Goal: Communication & Community: Answer question/provide support

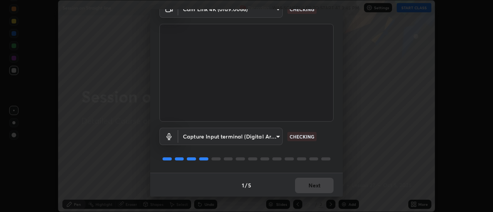
scroll to position [40, 0]
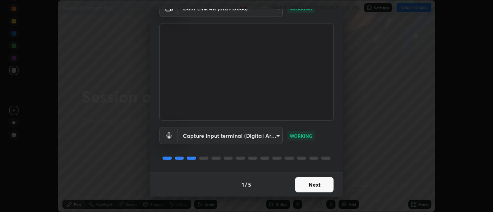
click at [324, 181] on button "Next" at bounding box center [314, 184] width 39 height 15
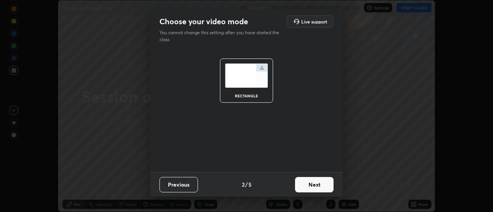
scroll to position [0, 0]
click at [323, 182] on button "Next" at bounding box center [314, 184] width 39 height 15
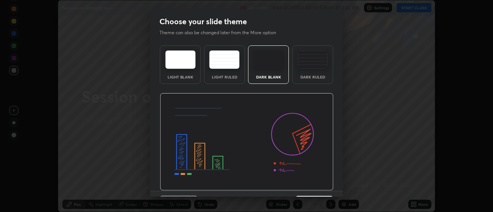
scroll to position [19, 0]
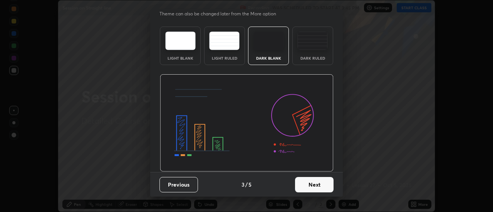
click at [321, 185] on button "Next" at bounding box center [314, 184] width 39 height 15
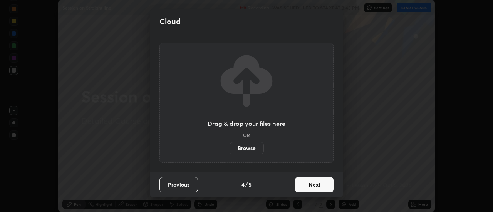
scroll to position [0, 0]
click at [321, 187] on button "Next" at bounding box center [314, 184] width 39 height 15
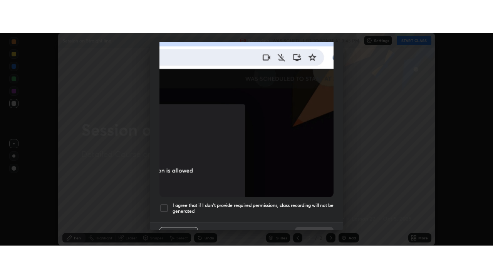
scroll to position [198, 0]
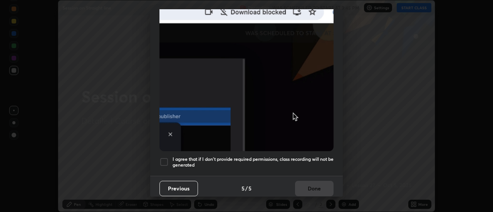
click at [168, 162] on div at bounding box center [164, 162] width 9 height 9
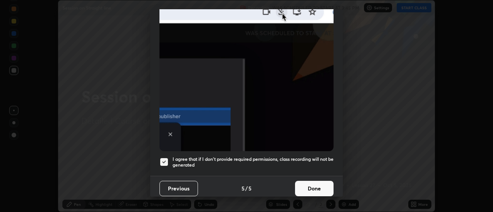
click at [308, 184] on button "Done" at bounding box center [314, 188] width 39 height 15
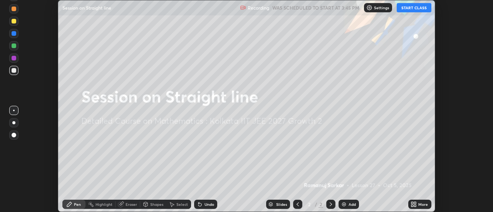
click at [416, 203] on icon at bounding box center [416, 203] width 2 height 2
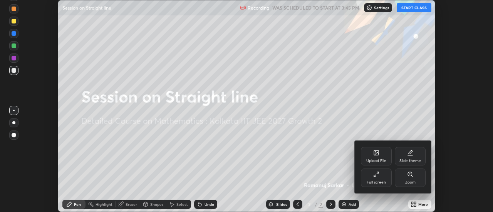
click at [375, 177] on icon at bounding box center [375, 176] width 2 height 2
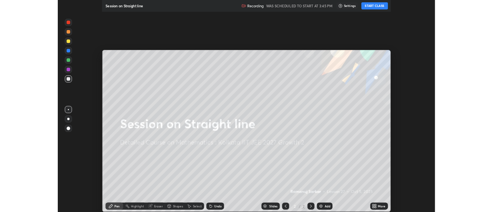
scroll to position [278, 493]
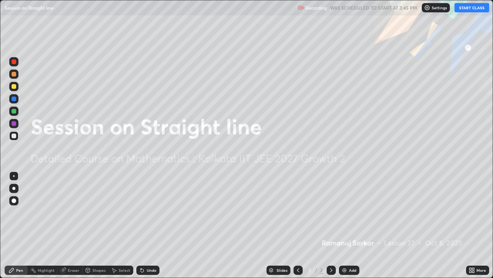
click at [464, 8] on button "START CLASS" at bounding box center [472, 7] width 35 height 9
click at [348, 212] on div "Add" at bounding box center [349, 269] width 20 height 9
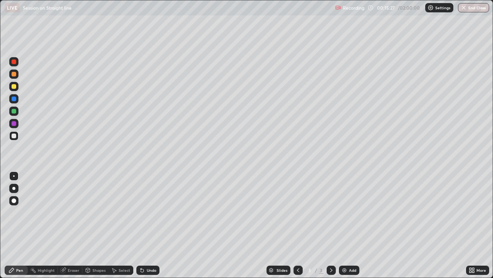
click at [16, 87] on div at bounding box center [14, 86] width 5 height 5
click at [77, 212] on div "Eraser" at bounding box center [74, 270] width 12 height 4
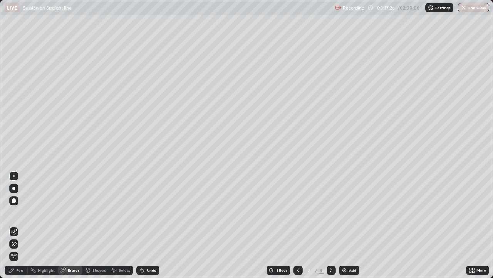
click at [22, 212] on div "Pen" at bounding box center [19, 270] width 7 height 4
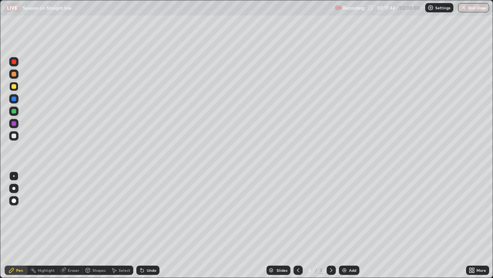
click at [14, 112] on div at bounding box center [14, 111] width 5 height 5
click at [147, 212] on div "Undo" at bounding box center [152, 270] width 10 height 4
click at [146, 212] on div "Undo" at bounding box center [147, 269] width 23 height 9
click at [147, 212] on div "Undo" at bounding box center [147, 269] width 23 height 9
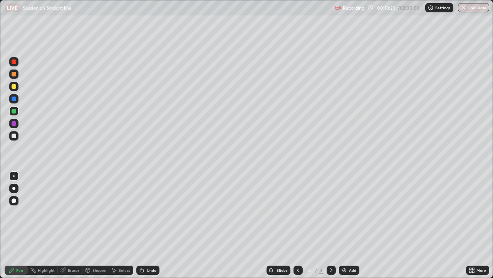
click at [146, 212] on div "Undo" at bounding box center [147, 269] width 23 height 9
click at [151, 212] on div "Undo" at bounding box center [147, 269] width 23 height 9
click at [152, 212] on div "Undo" at bounding box center [152, 270] width 10 height 4
click at [150, 212] on div "Undo" at bounding box center [152, 270] width 10 height 4
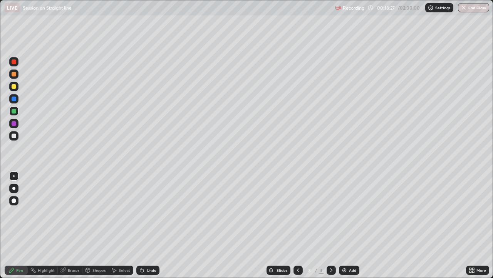
click at [148, 212] on div "Undo" at bounding box center [147, 269] width 23 height 9
click at [122, 212] on div "Select" at bounding box center [125, 270] width 12 height 4
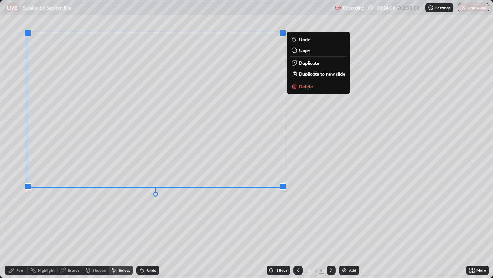
click at [300, 212] on div "0 ° Undo Copy Duplicate Duplicate to new slide Delete" at bounding box center [246, 138] width 493 height 277
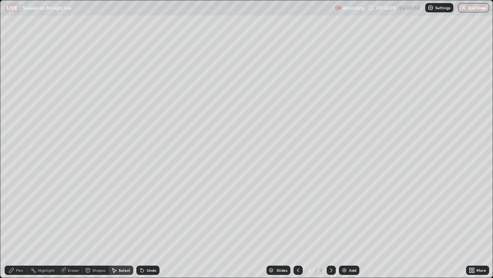
click at [22, 212] on div "Pen" at bounding box center [19, 270] width 7 height 4
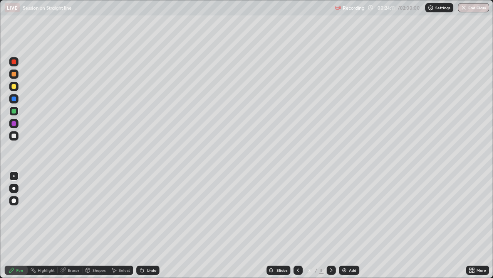
click at [14, 188] on div at bounding box center [13, 188] width 3 height 3
click at [18, 134] on div at bounding box center [13, 135] width 9 height 9
click at [154, 212] on div "Undo" at bounding box center [147, 269] width 23 height 9
click at [151, 212] on div "Undo" at bounding box center [147, 269] width 23 height 9
click at [149, 212] on div "Undo" at bounding box center [147, 269] width 23 height 9
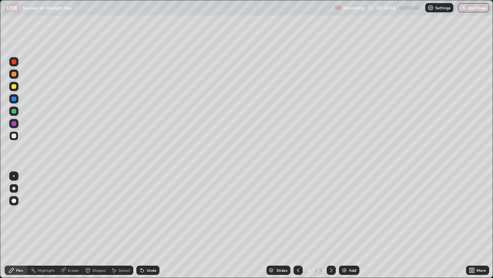
click at [147, 212] on div "Undo" at bounding box center [147, 269] width 23 height 9
click at [14, 121] on div at bounding box center [14, 123] width 5 height 5
click at [152, 212] on div "Undo" at bounding box center [152, 270] width 10 height 4
click at [150, 212] on div "Undo" at bounding box center [152, 270] width 10 height 4
click at [148, 212] on div "Undo" at bounding box center [147, 269] width 23 height 9
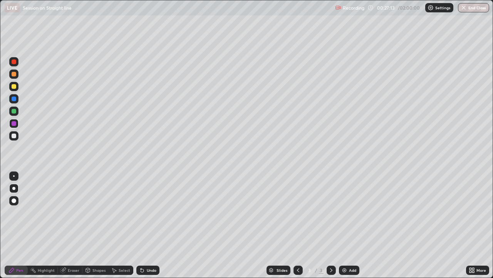
click at [16, 136] on div at bounding box center [14, 135] width 5 height 5
click at [351, 212] on div "Add" at bounding box center [352, 270] width 7 height 4
click at [147, 212] on div "Undo" at bounding box center [152, 270] width 10 height 4
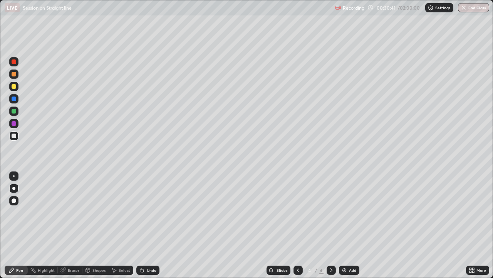
click at [147, 212] on div "Undo" at bounding box center [152, 270] width 10 height 4
click at [145, 212] on div "Undo" at bounding box center [147, 269] width 23 height 9
click at [15, 111] on div at bounding box center [14, 111] width 5 height 5
click at [126, 212] on div "Select" at bounding box center [121, 269] width 25 height 9
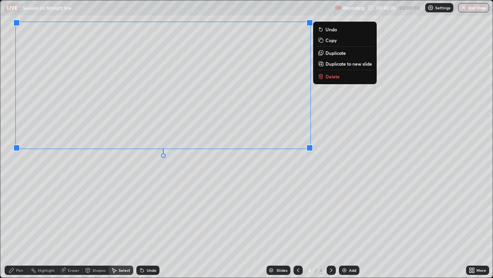
click at [317, 183] on div "0 ° Undo Copy Duplicate Duplicate to new slide Delete" at bounding box center [246, 138] width 493 height 277
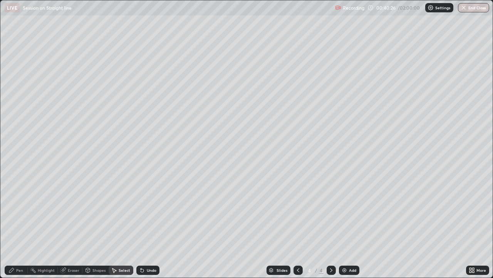
click at [25, 212] on div "Pen" at bounding box center [16, 269] width 23 height 9
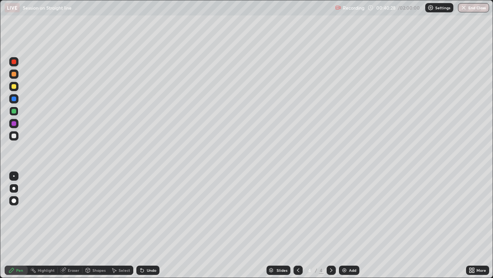
click at [15, 86] on div at bounding box center [14, 86] width 5 height 5
click at [151, 212] on div "Undo" at bounding box center [152, 270] width 10 height 4
click at [149, 212] on div "Undo" at bounding box center [152, 270] width 10 height 4
click at [149, 212] on div "Undo" at bounding box center [147, 269] width 23 height 9
click at [150, 212] on div "Undo" at bounding box center [152, 270] width 10 height 4
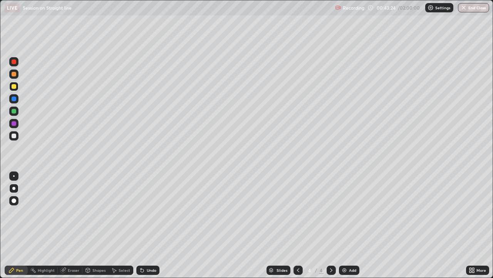
click at [14, 111] on div at bounding box center [14, 111] width 5 height 5
click at [146, 212] on div "Undo" at bounding box center [147, 269] width 23 height 9
click at [147, 212] on div "Undo" at bounding box center [147, 269] width 23 height 9
click at [148, 212] on div "Undo" at bounding box center [147, 269] width 23 height 9
click at [148, 212] on div "Undo" at bounding box center [152, 270] width 10 height 4
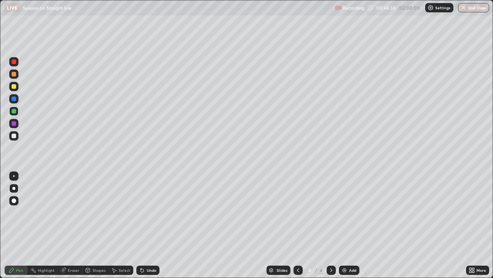
click at [148, 212] on div "Undo" at bounding box center [152, 270] width 10 height 4
click at [149, 212] on div "Undo" at bounding box center [152, 270] width 10 height 4
click at [150, 212] on div "Undo" at bounding box center [152, 270] width 10 height 4
click at [149, 212] on div "Undo" at bounding box center [147, 269] width 23 height 9
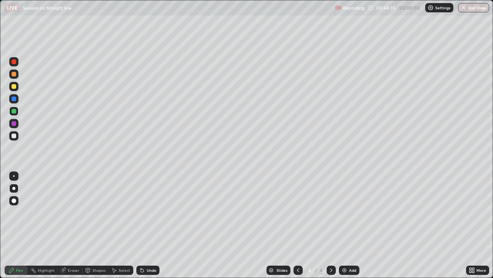
click at [149, 212] on div "Undo" at bounding box center [147, 269] width 23 height 9
click at [150, 212] on div "Undo" at bounding box center [152, 270] width 10 height 4
click at [151, 212] on div "Undo" at bounding box center [147, 269] width 23 height 9
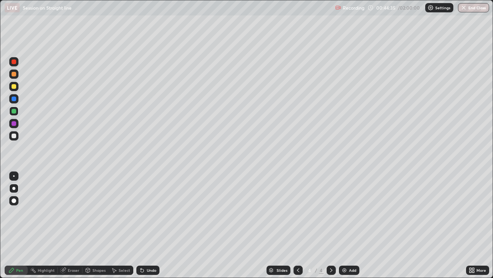
click at [151, 212] on div "Undo" at bounding box center [152, 270] width 10 height 4
click at [151, 212] on div "Undo" at bounding box center [147, 269] width 23 height 9
click at [152, 212] on div "Undo" at bounding box center [147, 269] width 23 height 9
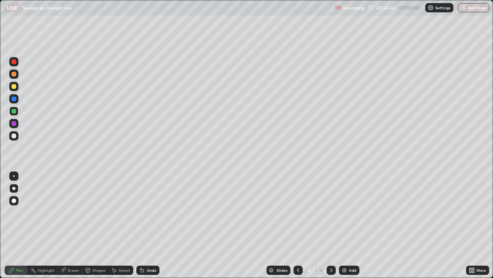
click at [151, 212] on div "Undo" at bounding box center [147, 269] width 23 height 9
click at [153, 212] on div "Undo" at bounding box center [147, 269] width 23 height 9
click at [152, 212] on div "Undo" at bounding box center [147, 269] width 23 height 9
click at [153, 212] on div "Undo" at bounding box center [147, 269] width 23 height 9
click at [154, 212] on div "Undo" at bounding box center [152, 270] width 10 height 4
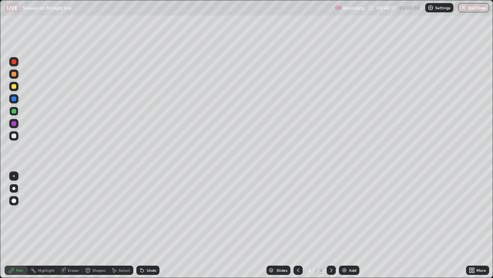
click at [154, 212] on div "Undo" at bounding box center [147, 269] width 23 height 9
click at [155, 212] on div "Undo" at bounding box center [147, 269] width 23 height 9
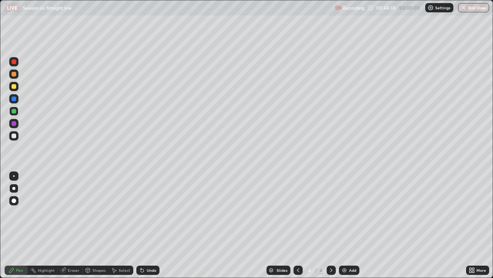
click at [155, 212] on div "Undo" at bounding box center [147, 269] width 23 height 9
click at [154, 212] on div "Undo" at bounding box center [152, 270] width 10 height 4
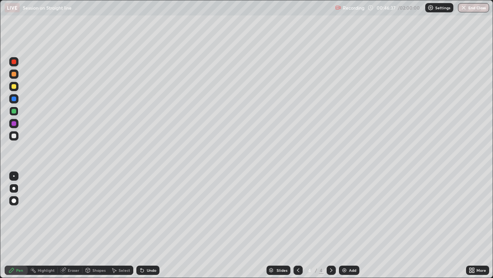
click at [13, 134] on div at bounding box center [14, 135] width 5 height 5
click at [151, 212] on div "Undo" at bounding box center [152, 270] width 10 height 4
click at [149, 212] on div "Undo" at bounding box center [152, 270] width 10 height 4
click at [147, 212] on div "Undo" at bounding box center [152, 270] width 10 height 4
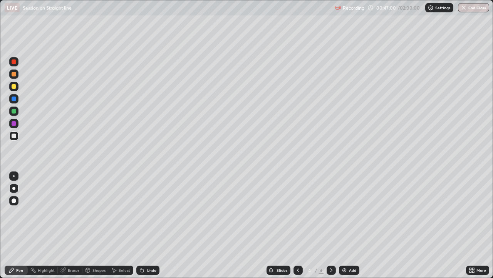
click at [147, 212] on div "Undo" at bounding box center [152, 270] width 10 height 4
click at [148, 212] on div "Undo" at bounding box center [152, 270] width 10 height 4
click at [147, 212] on div "Undo" at bounding box center [152, 270] width 10 height 4
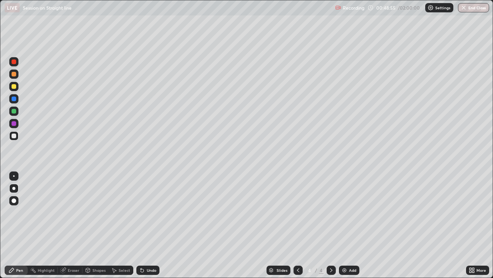
click at [331, 212] on icon at bounding box center [331, 270] width 6 height 6
click at [347, 212] on img at bounding box center [345, 270] width 6 height 6
click at [13, 111] on div at bounding box center [14, 111] width 5 height 5
click at [153, 212] on div "Undo" at bounding box center [147, 269] width 23 height 9
click at [150, 212] on div "Undo" at bounding box center [152, 270] width 10 height 4
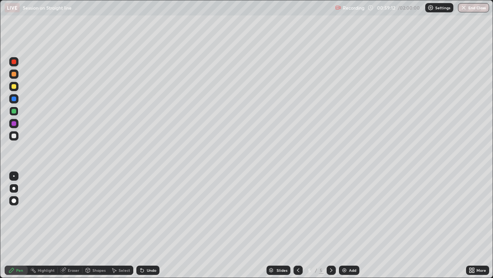
click at [14, 76] on div at bounding box center [14, 74] width 5 height 5
click at [121, 212] on div "Select" at bounding box center [125, 270] width 12 height 4
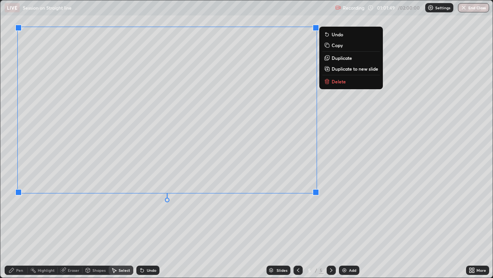
click at [373, 208] on div "0 ° Undo Copy Duplicate Duplicate to new slide Delete" at bounding box center [246, 138] width 493 height 277
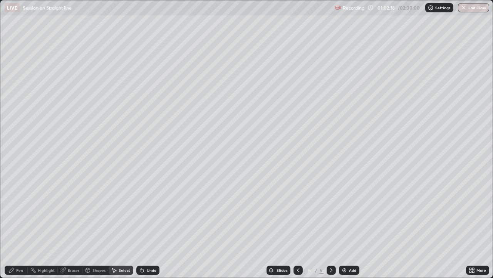
click at [22, 212] on div "Pen" at bounding box center [19, 270] width 7 height 4
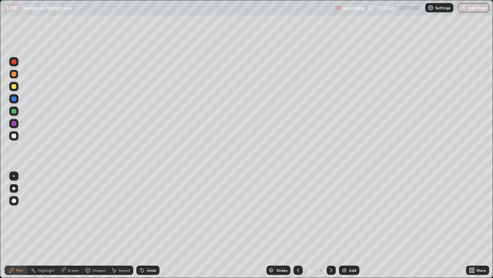
click at [15, 136] on div at bounding box center [14, 135] width 5 height 5
click at [147, 212] on div "Undo" at bounding box center [152, 270] width 10 height 4
click at [16, 84] on div at bounding box center [14, 86] width 5 height 5
click at [14, 113] on div at bounding box center [14, 111] width 5 height 5
click at [143, 212] on icon at bounding box center [142, 270] width 3 height 3
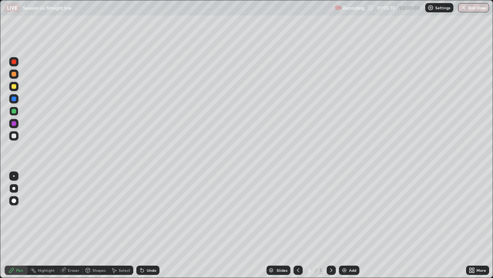
click at [142, 212] on icon at bounding box center [142, 270] width 3 height 3
click at [145, 212] on div "Undo" at bounding box center [147, 269] width 23 height 9
click at [331, 212] on icon at bounding box center [331, 270] width 6 height 6
click at [353, 212] on div "Add" at bounding box center [352, 270] width 7 height 4
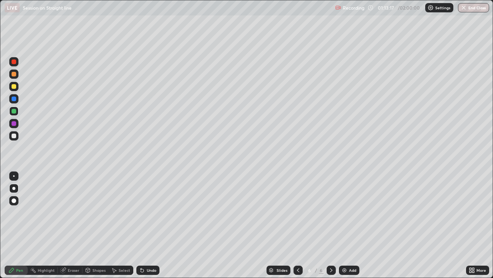
click at [298, 212] on icon at bounding box center [298, 270] width 6 height 6
click at [331, 212] on icon at bounding box center [331, 270] width 6 height 6
click at [148, 212] on div "Undo" at bounding box center [147, 269] width 23 height 9
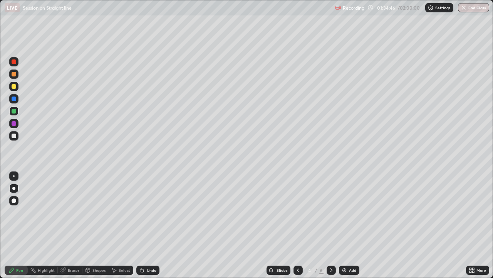
click at [146, 212] on div "Undo" at bounding box center [147, 269] width 23 height 9
click at [330, 212] on icon at bounding box center [331, 270] width 6 height 6
click at [297, 212] on icon at bounding box center [298, 270] width 2 height 4
click at [298, 212] on icon at bounding box center [298, 270] width 6 height 6
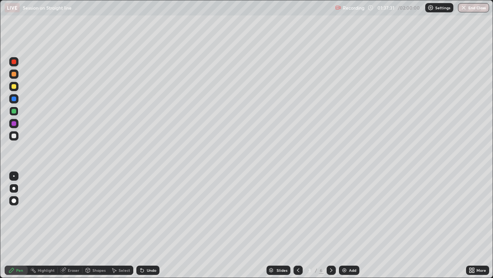
click at [331, 212] on icon at bounding box center [331, 270] width 6 height 6
click at [13, 136] on div at bounding box center [14, 135] width 5 height 5
click at [148, 212] on div "Undo" at bounding box center [147, 269] width 23 height 9
click at [147, 212] on div "Undo" at bounding box center [147, 269] width 23 height 9
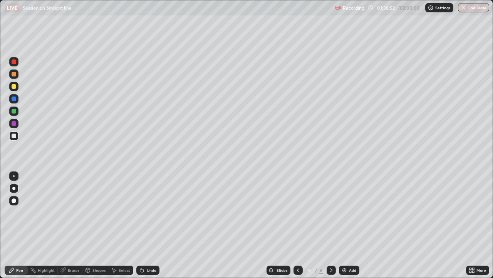
click at [146, 212] on div "Undo" at bounding box center [147, 269] width 23 height 9
click at [145, 212] on div "Undo" at bounding box center [147, 269] width 23 height 9
click at [144, 212] on div "Undo" at bounding box center [147, 269] width 23 height 9
click at [331, 212] on icon at bounding box center [331, 270] width 6 height 6
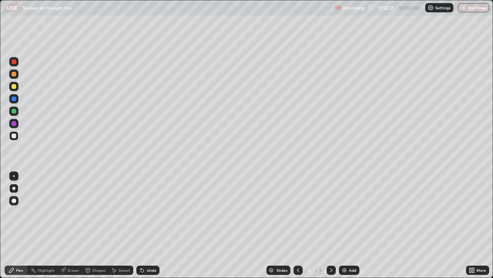
click at [298, 212] on icon at bounding box center [298, 270] width 6 height 6
click at [331, 212] on icon at bounding box center [331, 270] width 6 height 6
click at [298, 212] on icon at bounding box center [298, 270] width 6 height 6
click at [331, 212] on icon at bounding box center [331, 270] width 6 height 6
click at [149, 212] on div "Undo" at bounding box center [152, 270] width 10 height 4
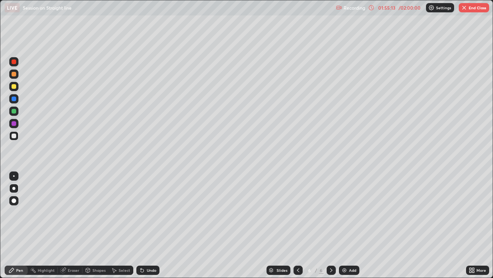
click at [149, 212] on div "Undo" at bounding box center [147, 269] width 23 height 9
click at [147, 212] on div "Undo" at bounding box center [152, 270] width 10 height 4
click at [146, 212] on div "Undo" at bounding box center [147, 269] width 23 height 9
click at [145, 212] on div "Undo" at bounding box center [147, 269] width 23 height 9
click at [144, 212] on icon at bounding box center [142, 270] width 6 height 6
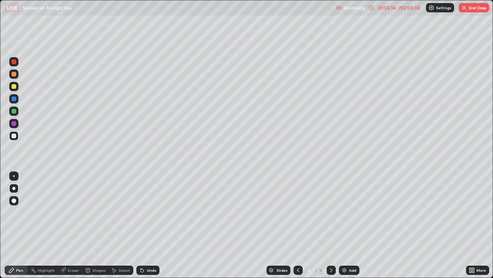
click at [145, 212] on div "Undo" at bounding box center [147, 269] width 23 height 9
click at [144, 212] on div "Undo" at bounding box center [147, 269] width 23 height 9
click at [142, 212] on icon at bounding box center [142, 270] width 3 height 3
click at [148, 212] on div "Undo" at bounding box center [152, 270] width 10 height 4
click at [149, 212] on div "Undo" at bounding box center [147, 269] width 23 height 9
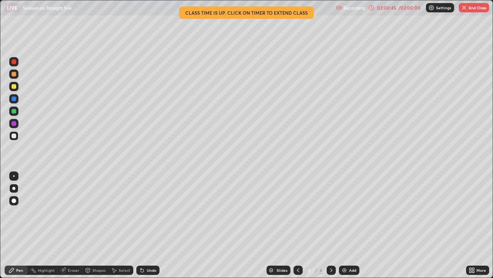
click at [468, 8] on button "End Class" at bounding box center [474, 7] width 30 height 9
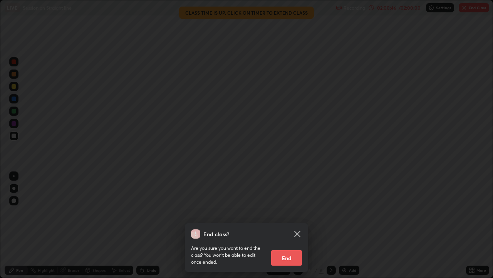
click at [301, 212] on button "End" at bounding box center [286, 257] width 31 height 15
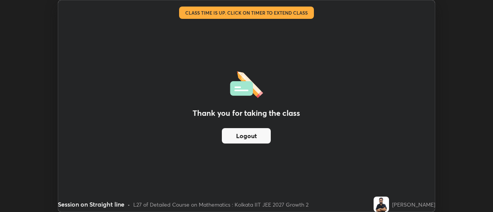
scroll to position [38335, 38054]
